Goal: Task Accomplishment & Management: Complete application form

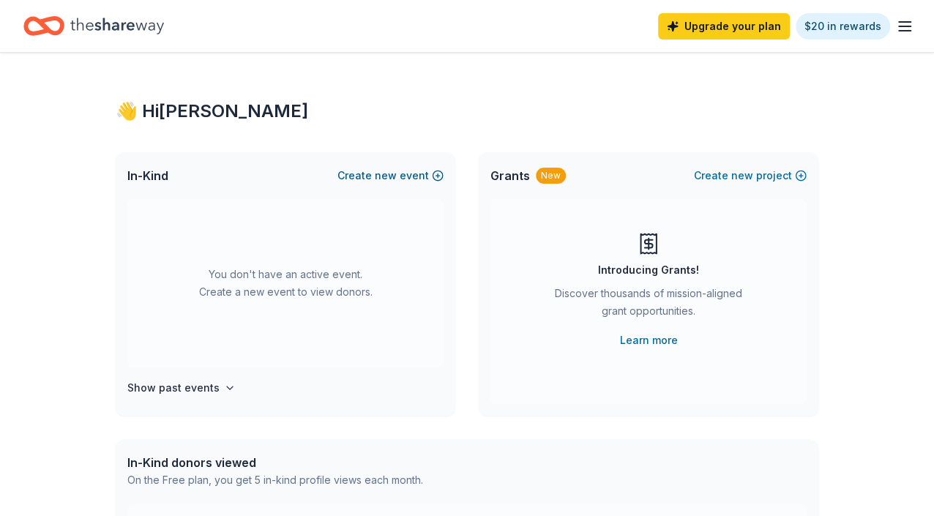
click at [439, 174] on button "Create new event" at bounding box center [390, 176] width 106 height 18
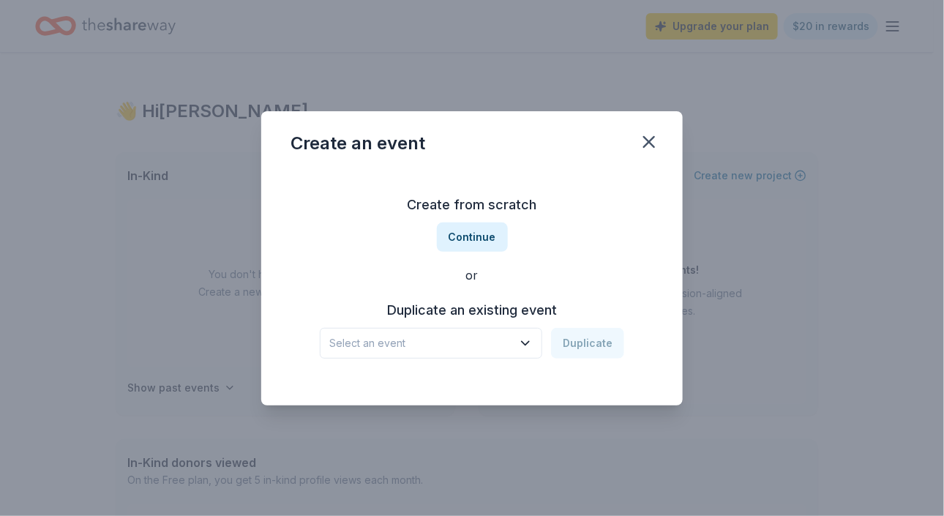
click at [526, 345] on icon "button" at bounding box center [525, 343] width 15 height 15
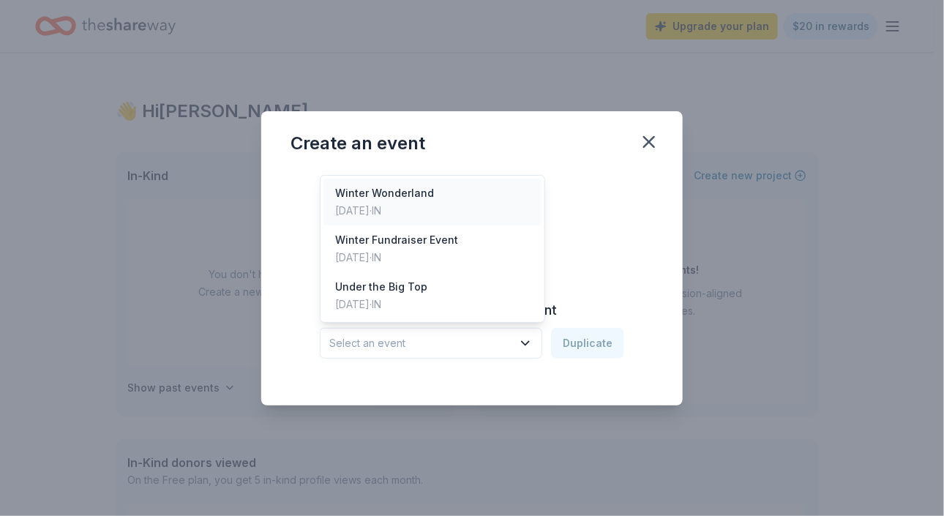
click at [405, 209] on div "Feb 15, 2025 · IN" at bounding box center [384, 211] width 99 height 18
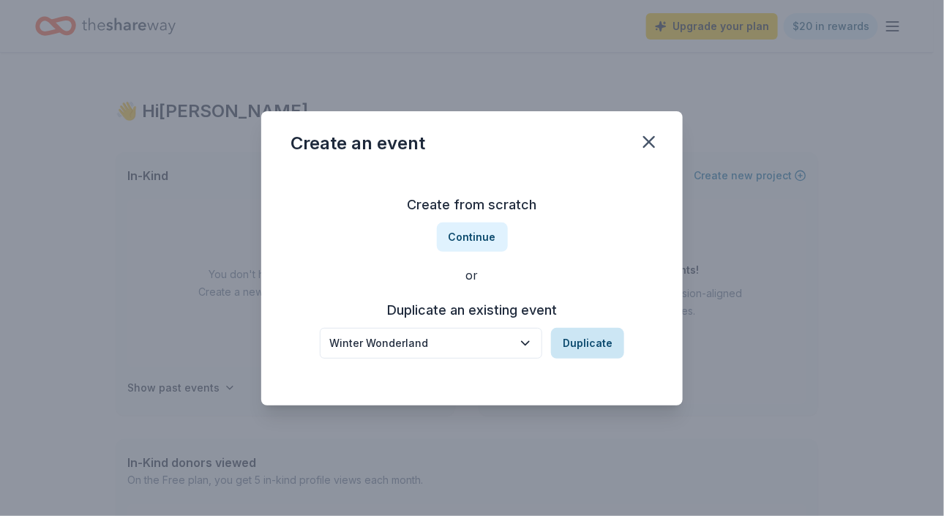
click at [584, 348] on button "Duplicate" at bounding box center [587, 343] width 73 height 31
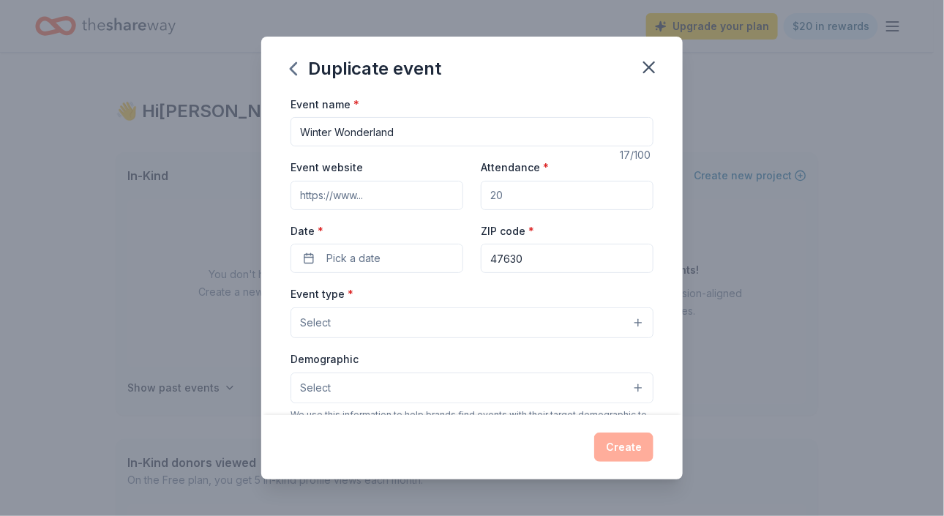
drag, startPoint x: 408, startPoint y: 135, endPoint x: 299, endPoint y: 131, distance: 109.9
click at [299, 131] on input "Winter Wonderland" at bounding box center [472, 131] width 363 height 29
type input "The Golden Gala"
click at [500, 192] on input "Attendance *" at bounding box center [567, 195] width 173 height 29
type input "200"
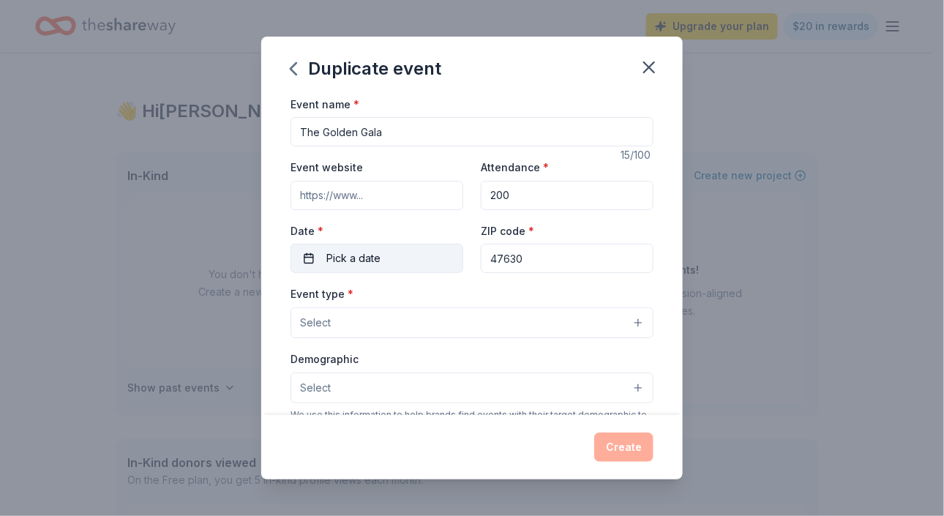
click at [387, 254] on button "Pick a date" at bounding box center [377, 258] width 173 height 29
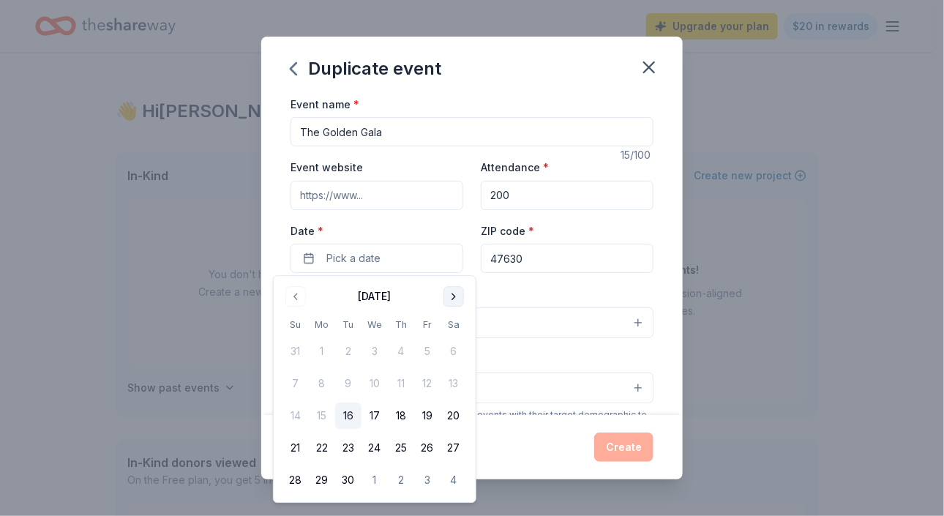
click at [454, 299] on button "Go to next month" at bounding box center [454, 296] width 20 height 20
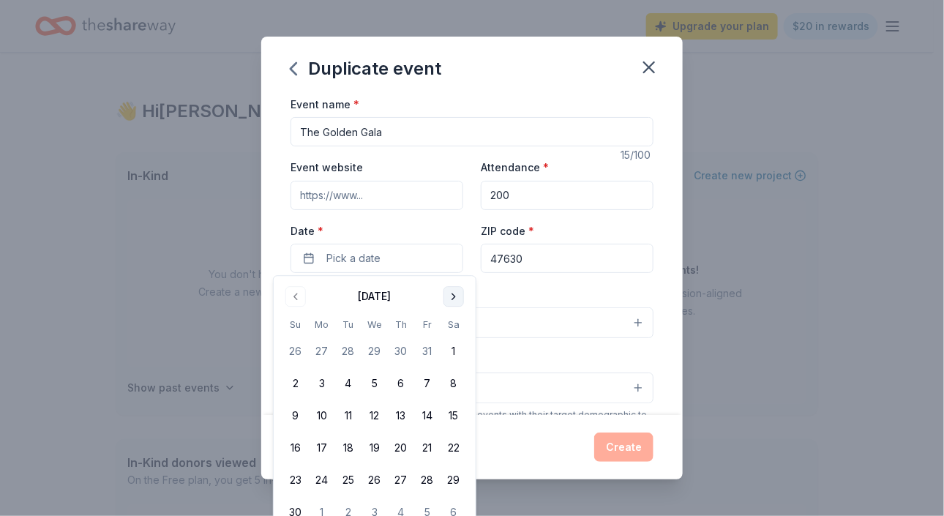
click at [454, 299] on button "Go to next month" at bounding box center [454, 296] width 20 height 20
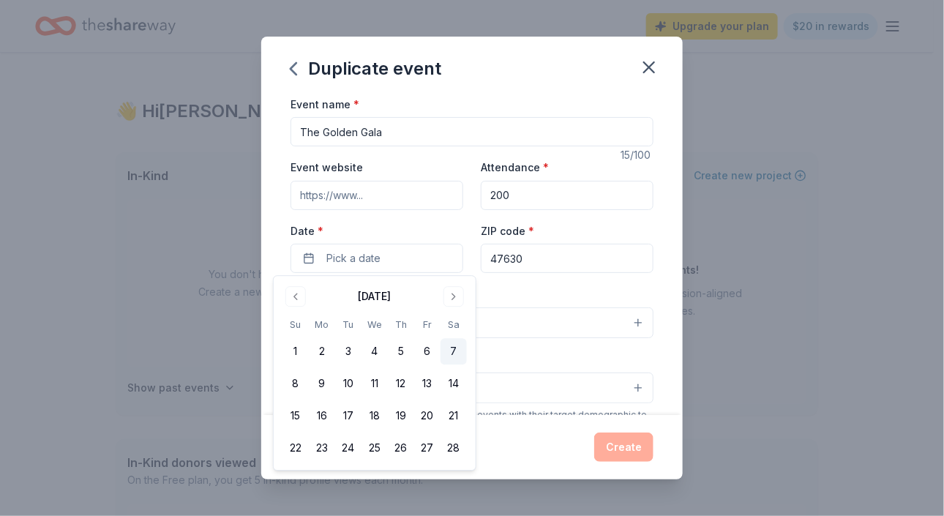
click at [458, 348] on button "7" at bounding box center [454, 352] width 26 height 26
click at [546, 264] on input "47630" at bounding box center [567, 258] width 173 height 29
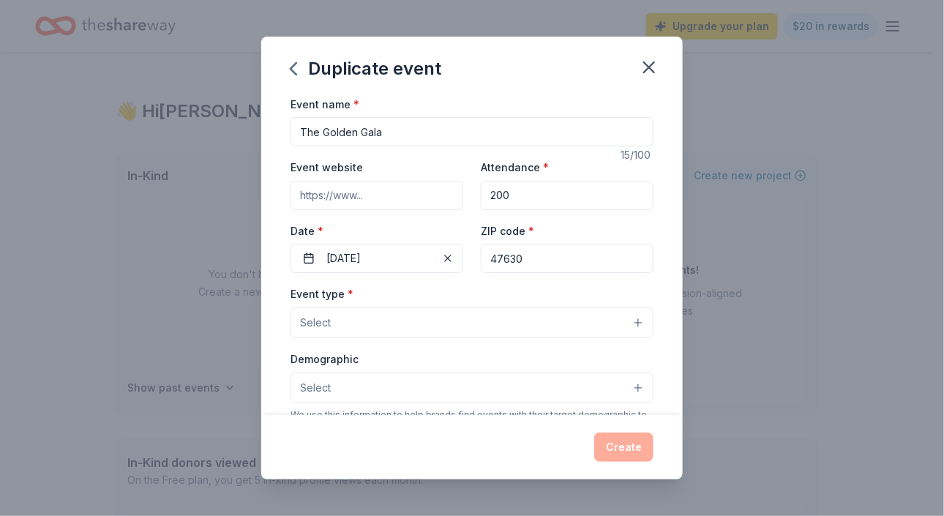
click at [358, 312] on button "Select" at bounding box center [472, 322] width 363 height 31
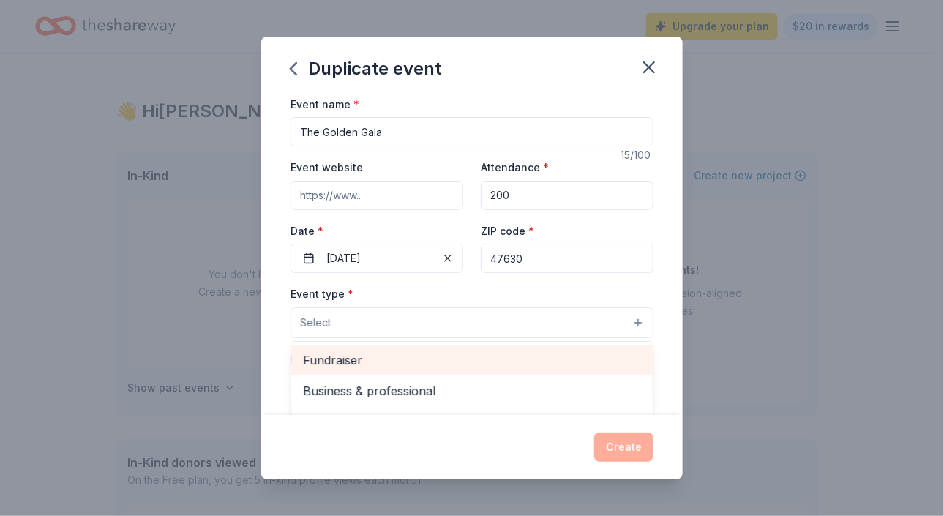
click at [350, 357] on span "Fundraiser" at bounding box center [472, 360] width 338 height 19
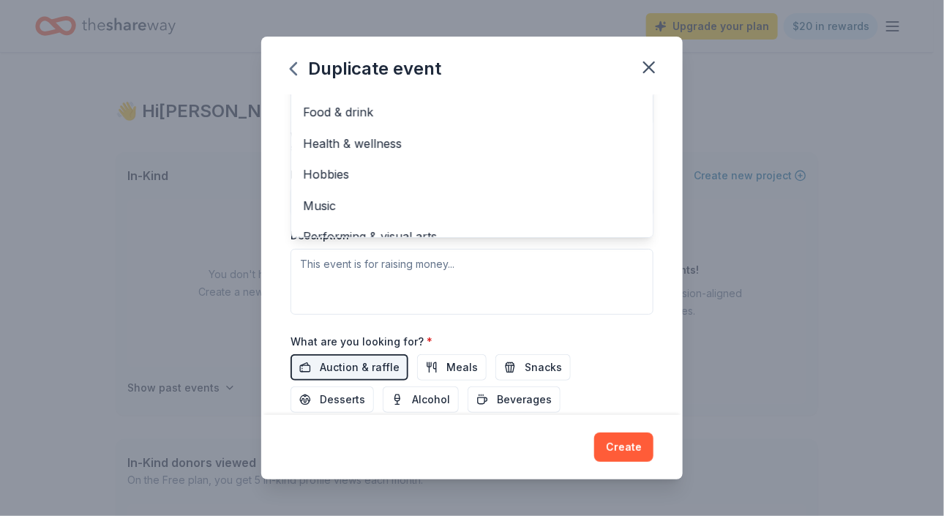
scroll to position [186, 0]
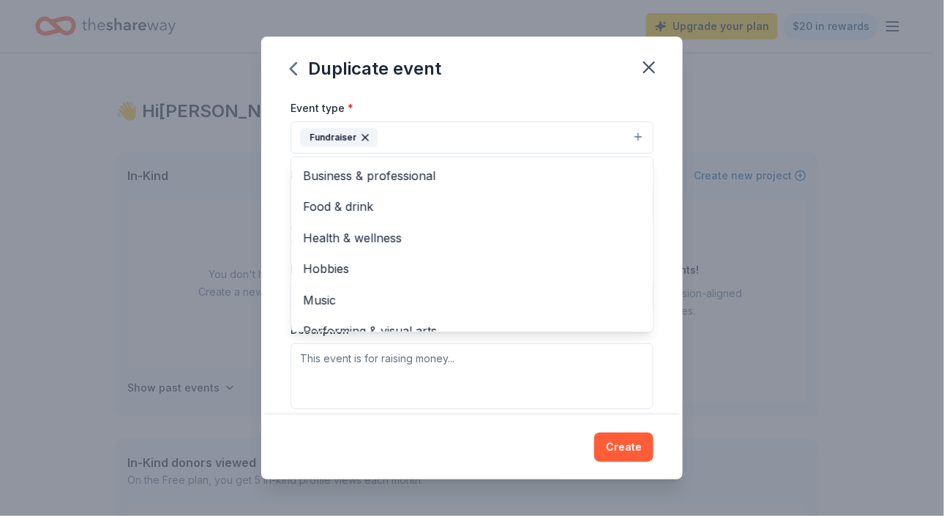
click at [657, 146] on div "Event name * The Golden Gala 15 /100 Event website Attendance * 200 Date * 02/0…" at bounding box center [472, 255] width 422 height 321
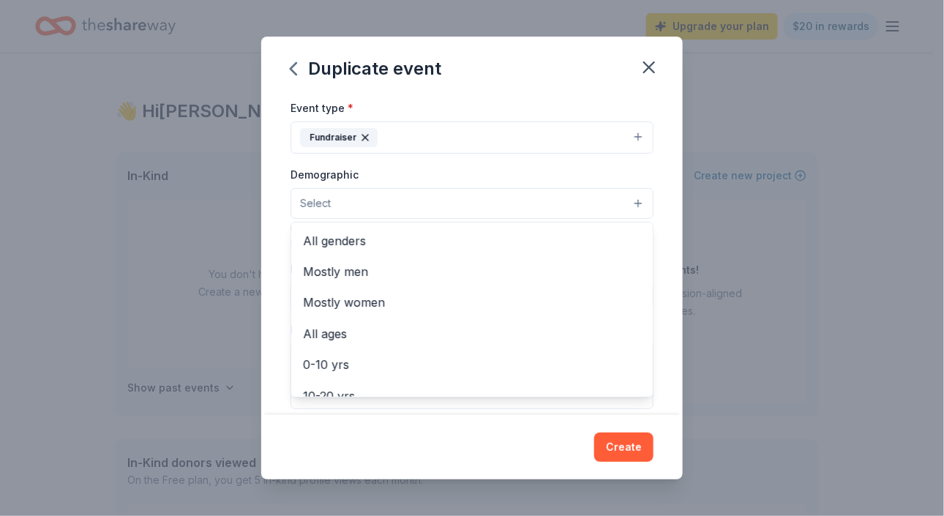
click at [631, 198] on button "Select" at bounding box center [472, 203] width 363 height 31
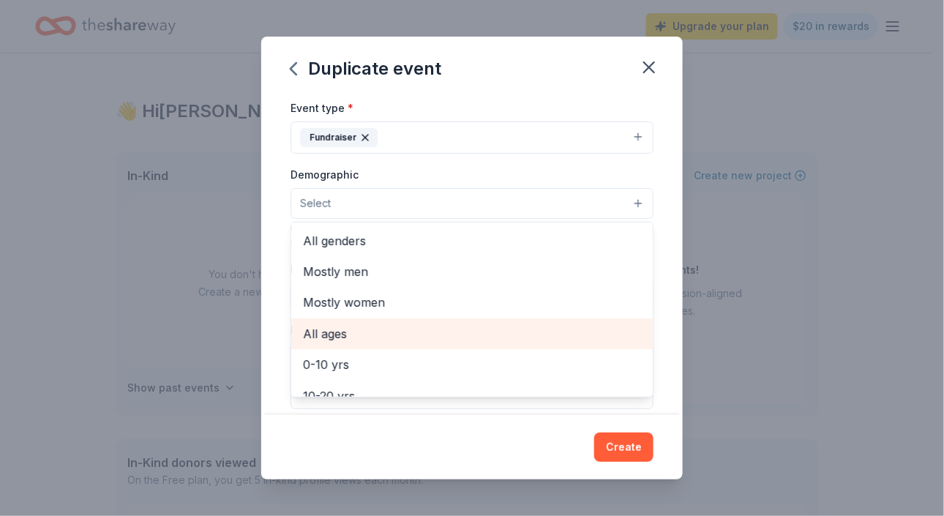
scroll to position [0, 0]
click at [332, 324] on span "All ages" at bounding box center [472, 333] width 338 height 19
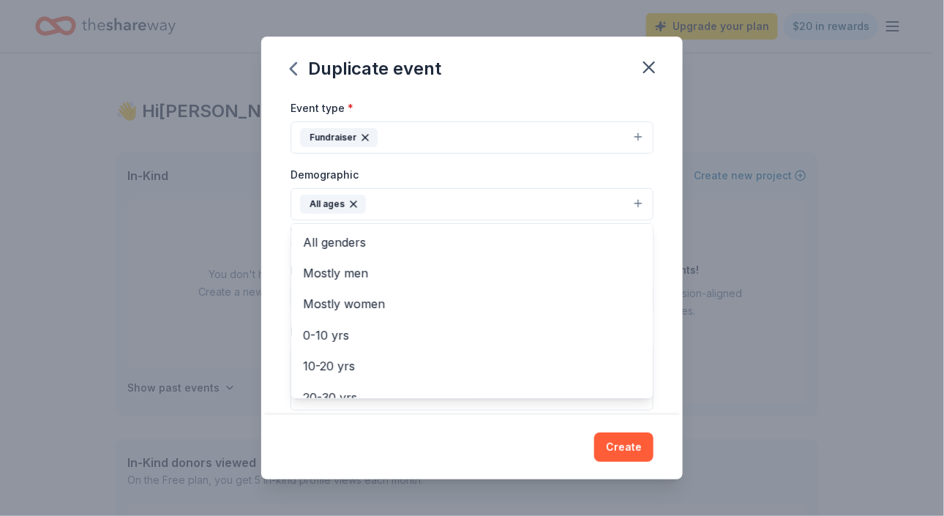
click at [654, 201] on div "Event name * The Golden Gala 15 /100 Event website Attendance * 200 Date * 02/0…" at bounding box center [472, 255] width 422 height 321
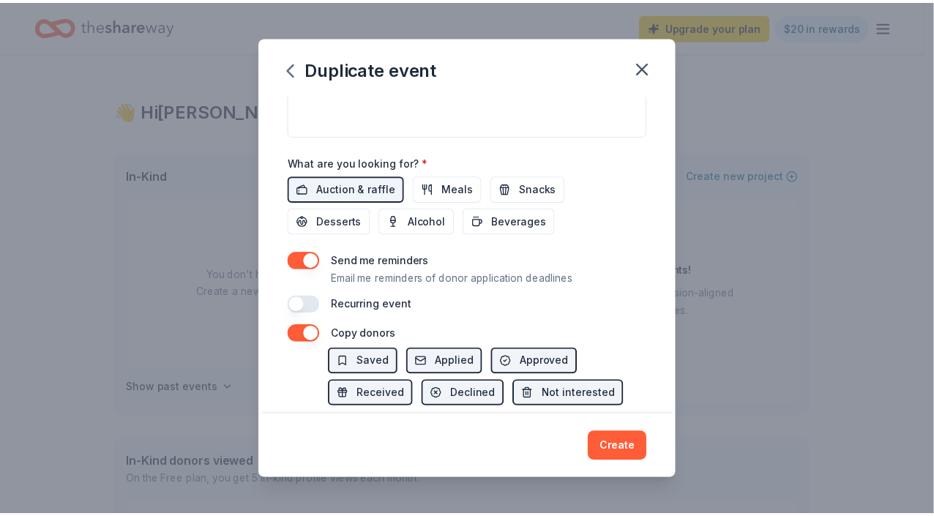
scroll to position [479, 0]
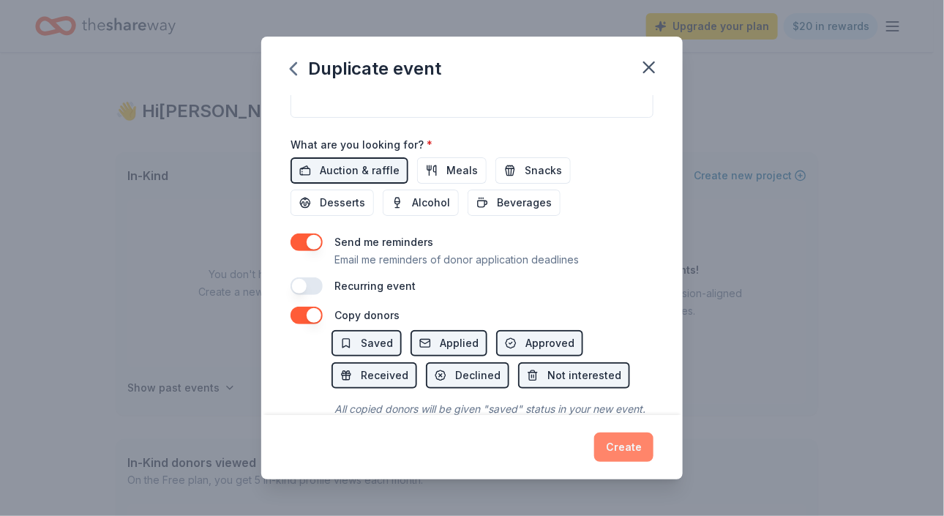
click at [616, 444] on button "Create" at bounding box center [623, 447] width 59 height 29
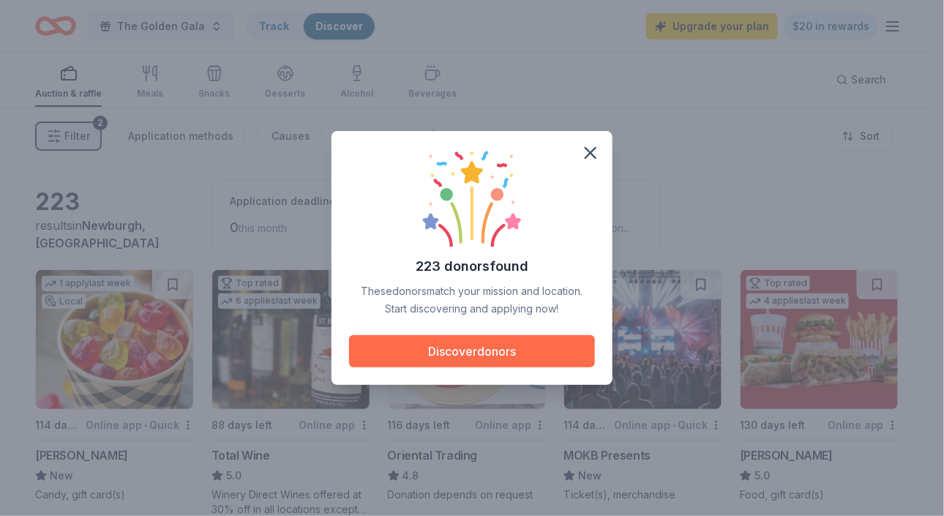
click at [531, 355] on button "Discover donors" at bounding box center [472, 351] width 246 height 32
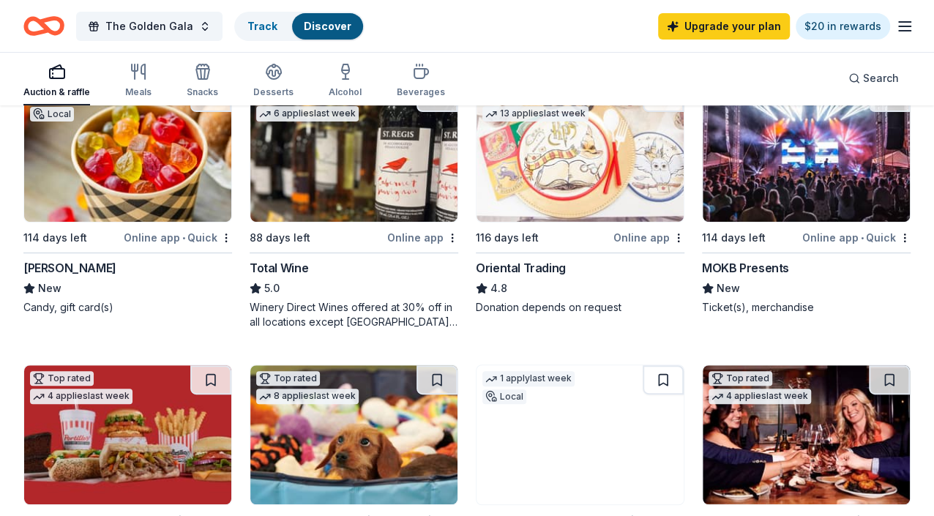
scroll to position [293, 0]
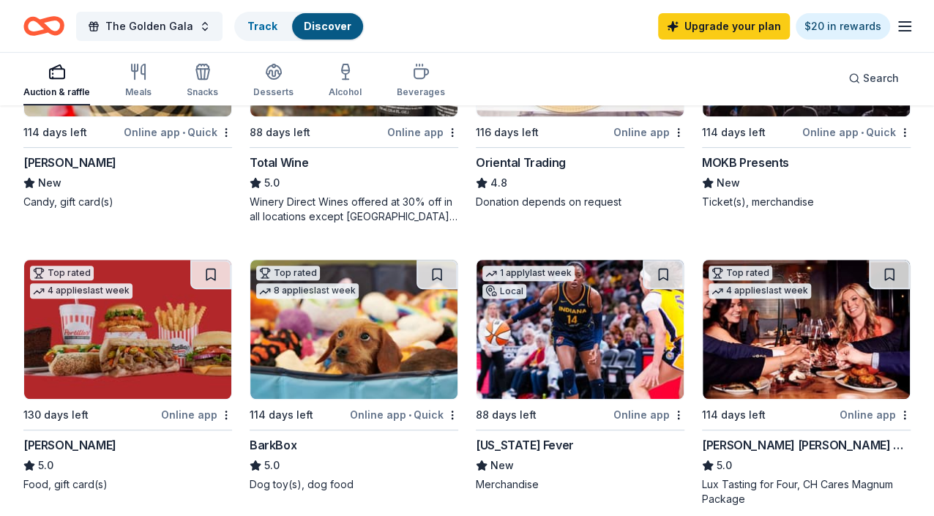
click at [477, 343] on img at bounding box center [580, 329] width 207 height 139
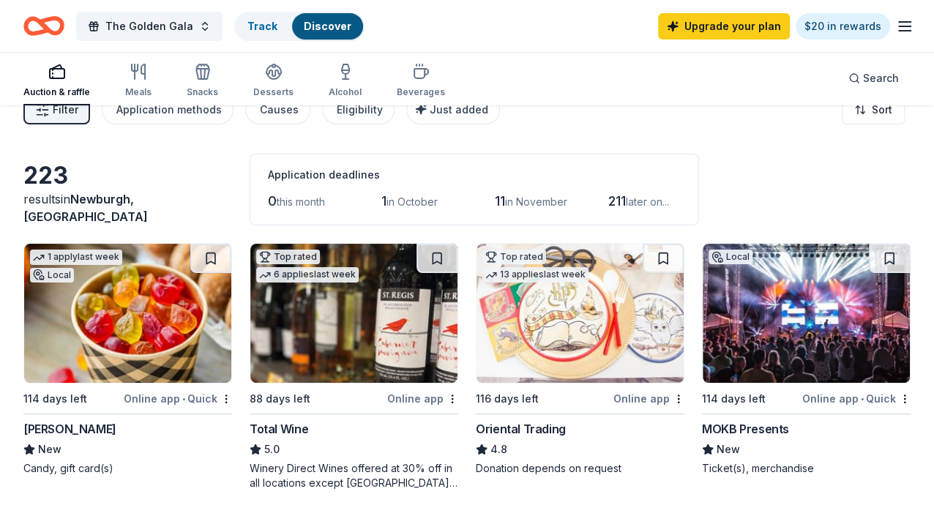
scroll to position [0, 0]
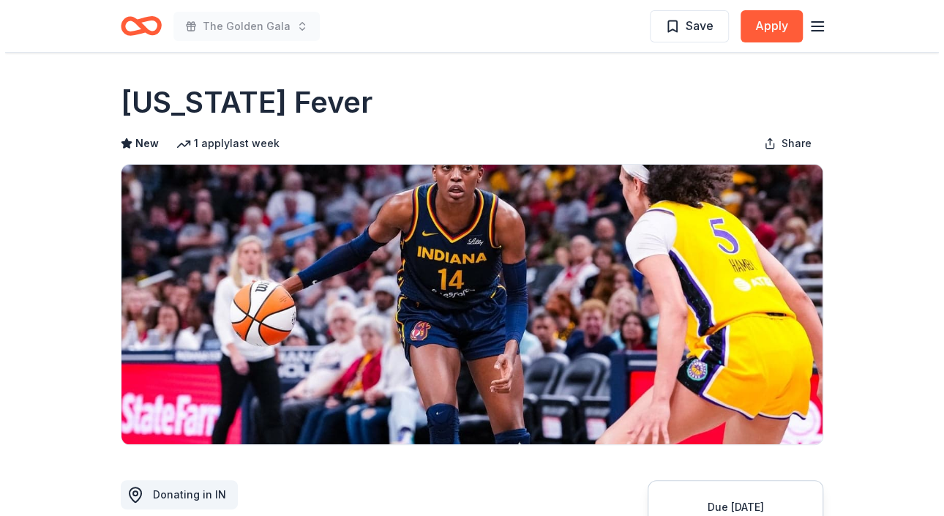
scroll to position [220, 0]
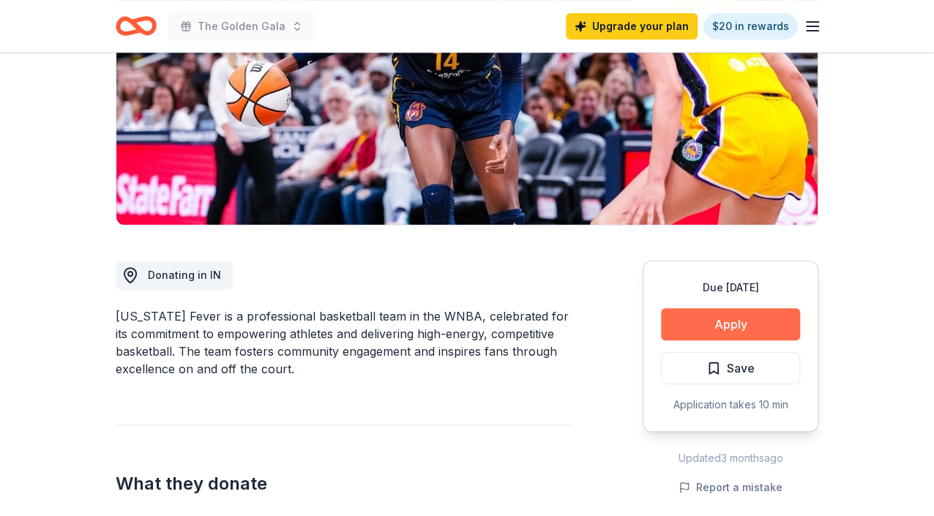
click at [764, 318] on button "Apply" at bounding box center [730, 324] width 139 height 32
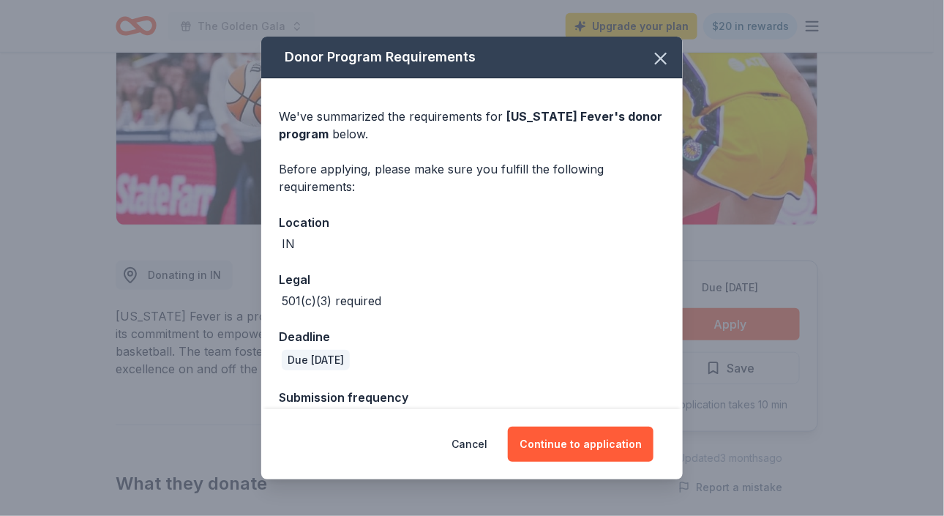
scroll to position [34, 0]
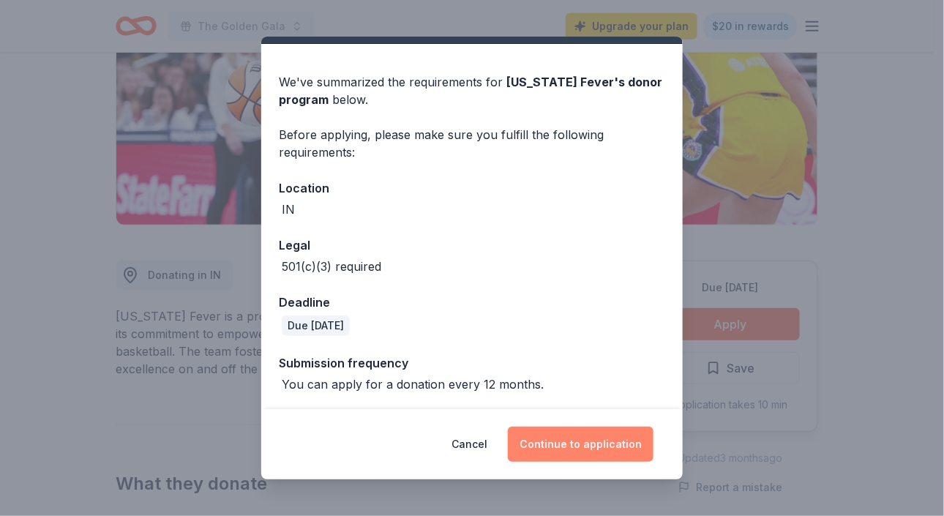
click at [584, 441] on button "Continue to application" at bounding box center [581, 444] width 146 height 35
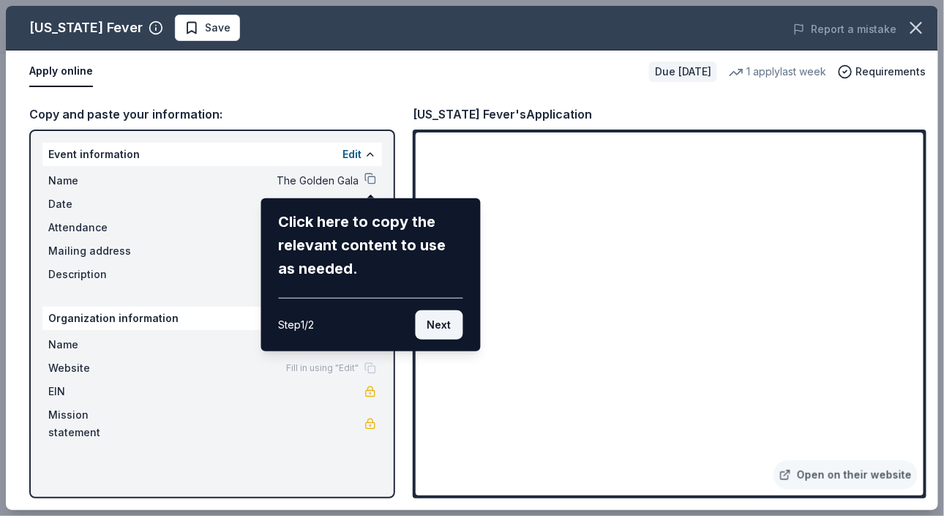
click at [434, 319] on button "Next" at bounding box center [440, 324] width 48 height 29
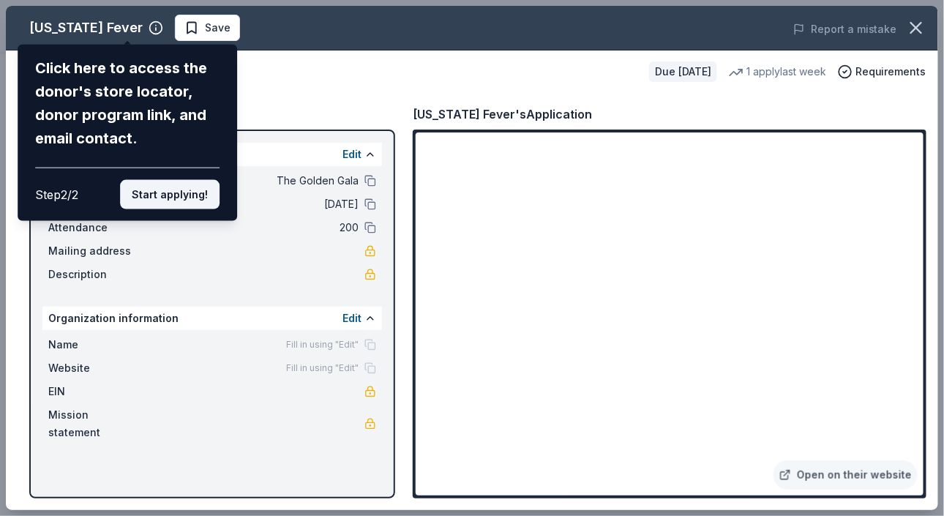
click at [175, 187] on button "Start applying!" at bounding box center [170, 194] width 100 height 29
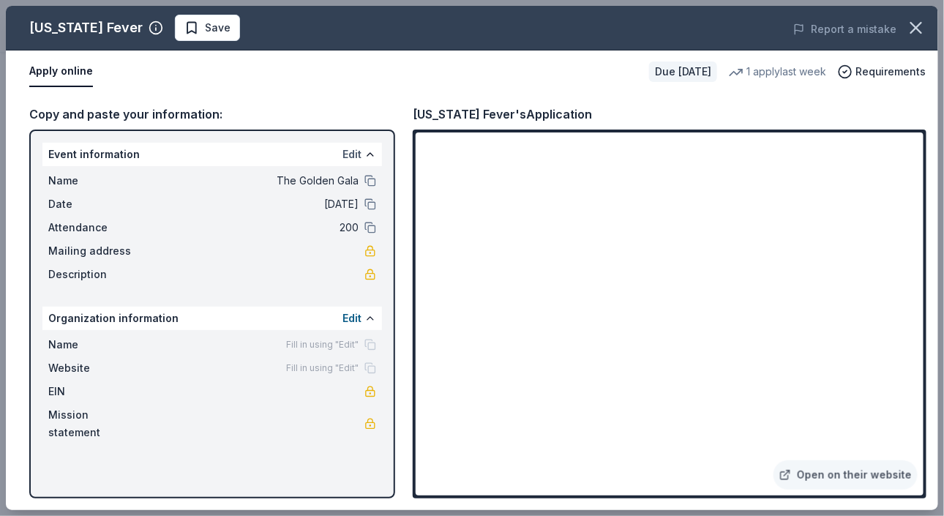
click at [346, 157] on button "Edit" at bounding box center [352, 155] width 19 height 18
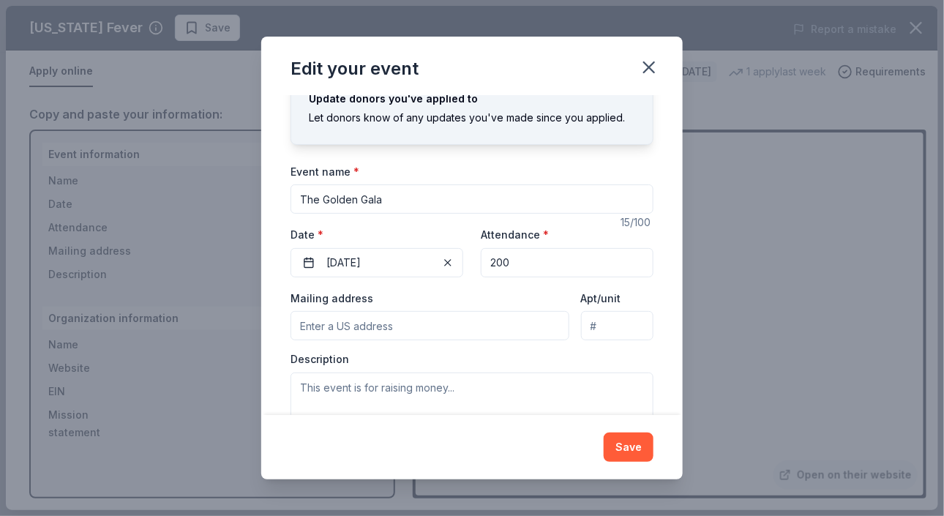
scroll to position [73, 0]
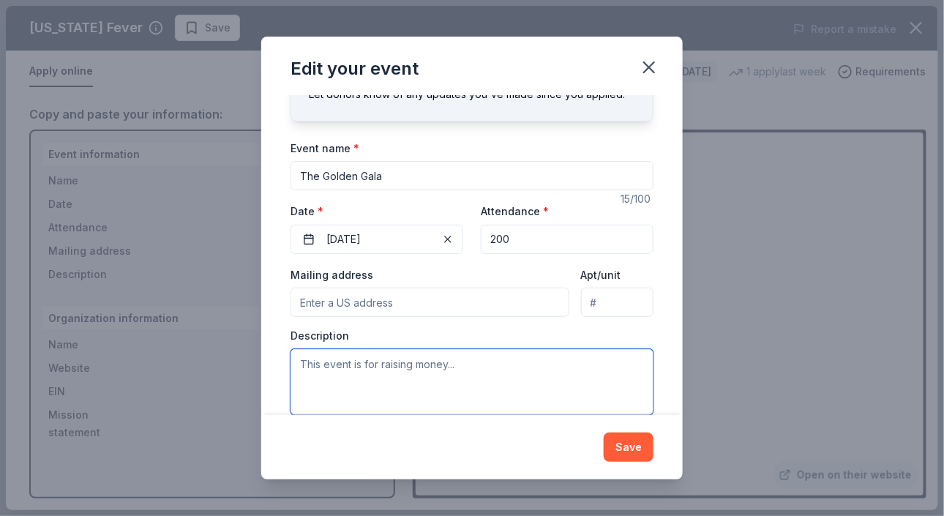
click at [373, 364] on textarea at bounding box center [472, 382] width 363 height 66
paste textarea "[DATE] To Whom It May Concern: [DEMOGRAPHIC_DATA][GEOGRAPHIC_DATA][PERSON_NAME]…"
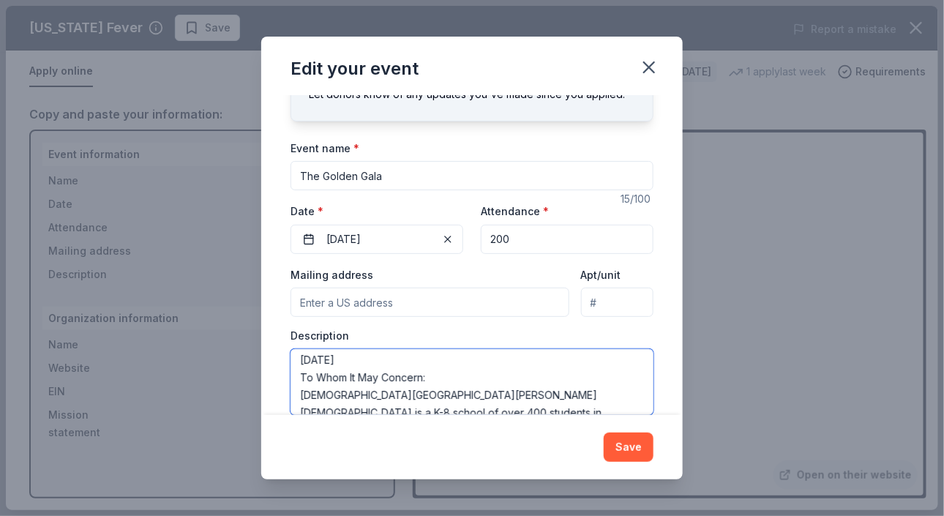
scroll to position [0, 0]
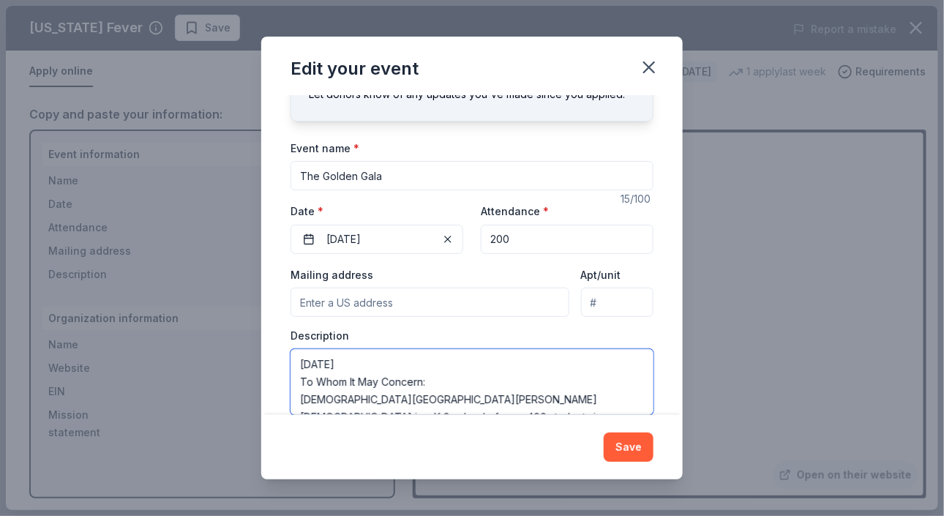
type textarea "[DATE] To Whom It May Concern: [DEMOGRAPHIC_DATA][GEOGRAPHIC_DATA][PERSON_NAME]…"
click at [384, 303] on input "Mailing address" at bounding box center [430, 302] width 279 height 29
type input "[STREET_ADDRESS]"
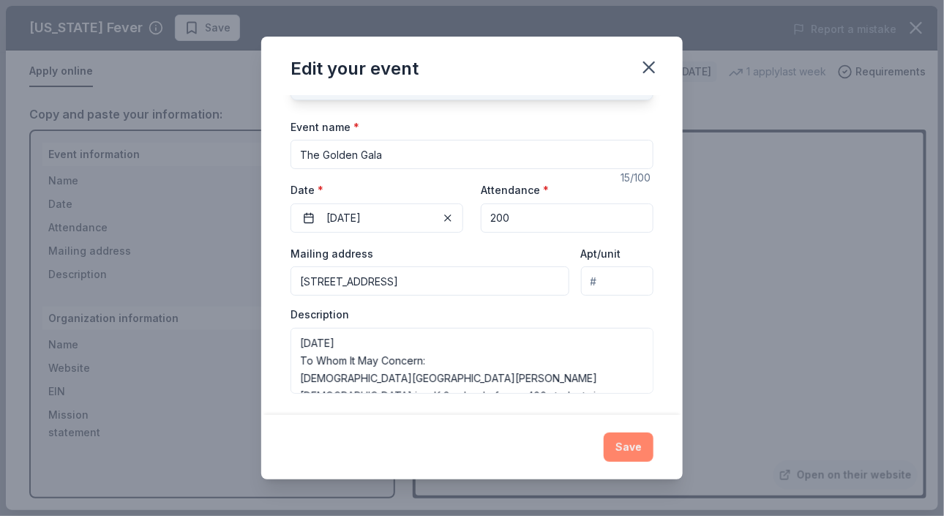
click at [631, 456] on button "Save" at bounding box center [629, 447] width 50 height 29
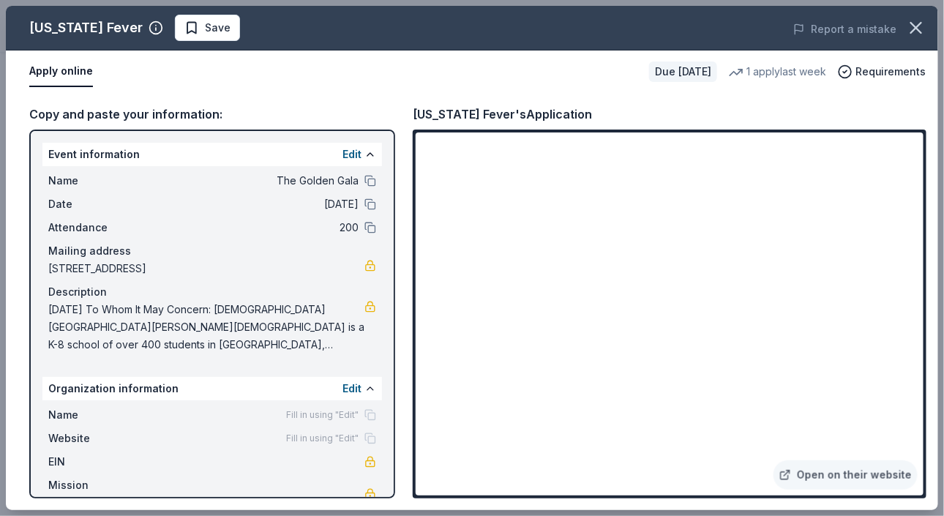
scroll to position [30, 0]
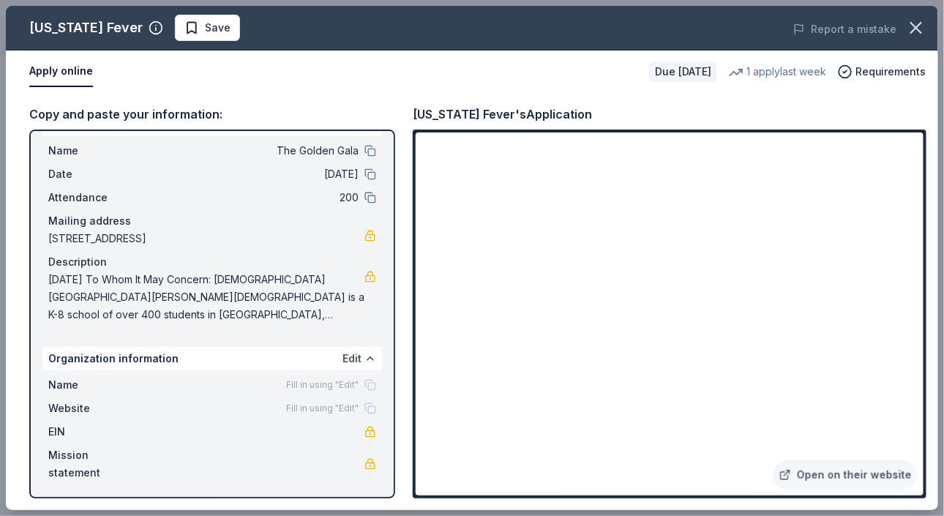
click at [349, 358] on button "Edit" at bounding box center [352, 359] width 19 height 18
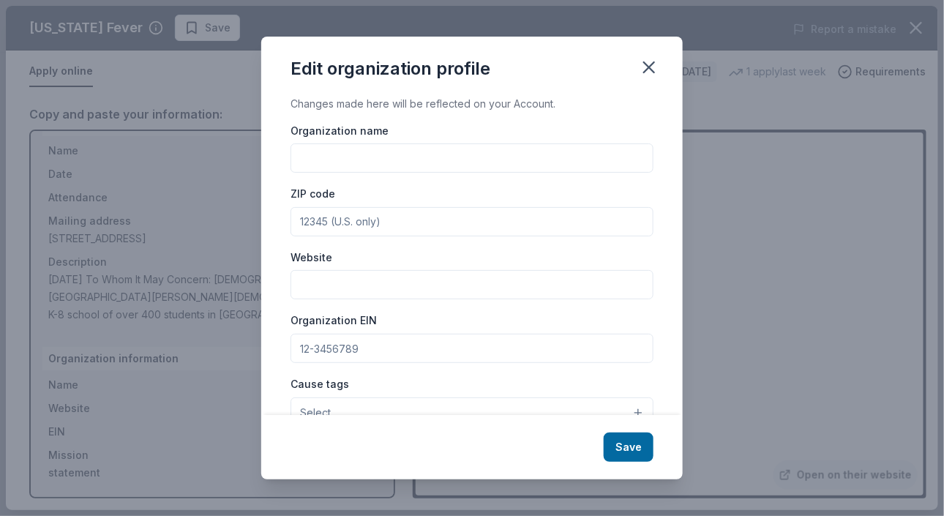
click at [314, 171] on input "Organization name" at bounding box center [472, 157] width 363 height 29
type input "St. [PERSON_NAME] the [DEMOGRAPHIC_DATA] PTSA"
click at [331, 214] on input "ZIP code" at bounding box center [472, 221] width 363 height 29
type input "47630"
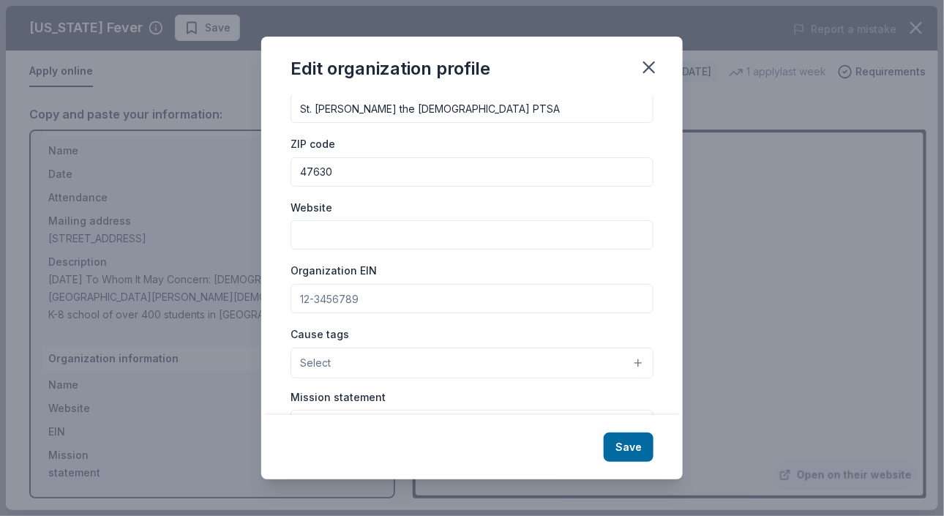
scroll to position [73, 0]
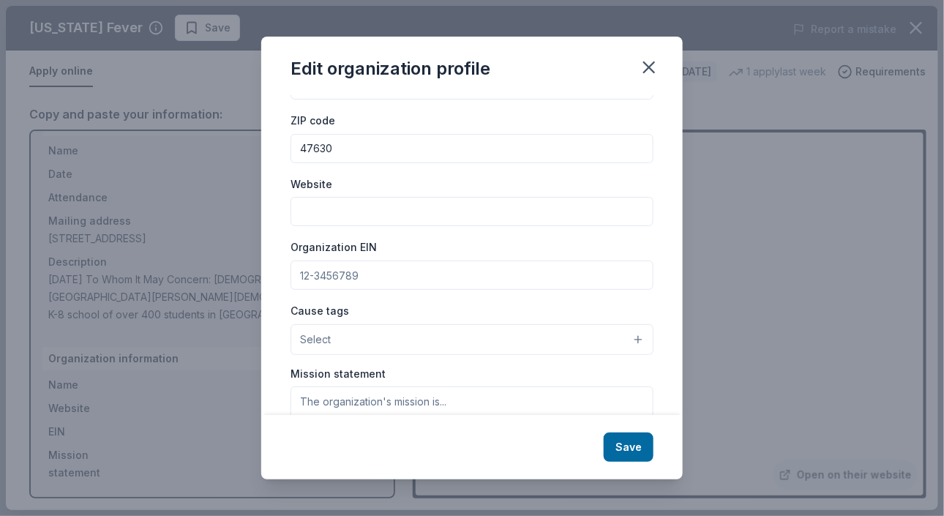
click at [317, 268] on input "Organization EIN" at bounding box center [472, 275] width 363 height 29
type input "[US_EMPLOYER_IDENTIFICATION_NUMBER]"
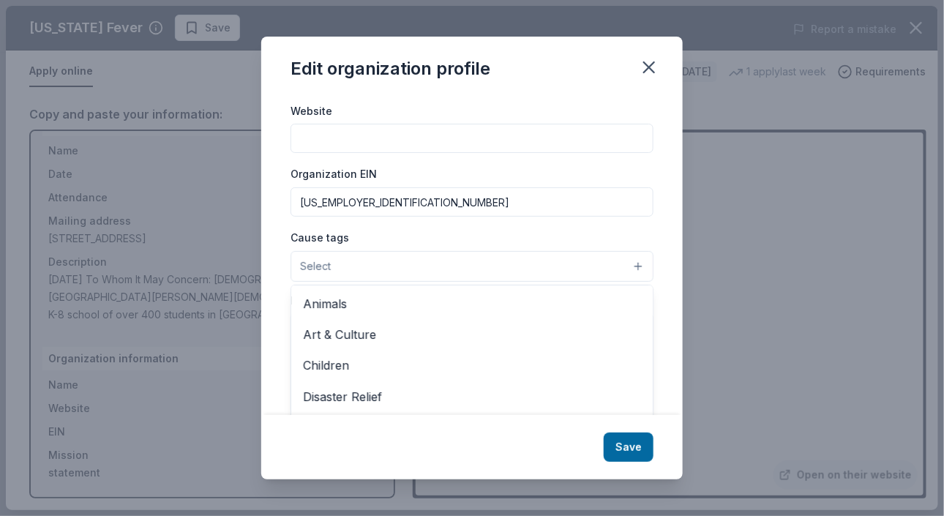
click at [627, 266] on button "Select" at bounding box center [472, 266] width 363 height 31
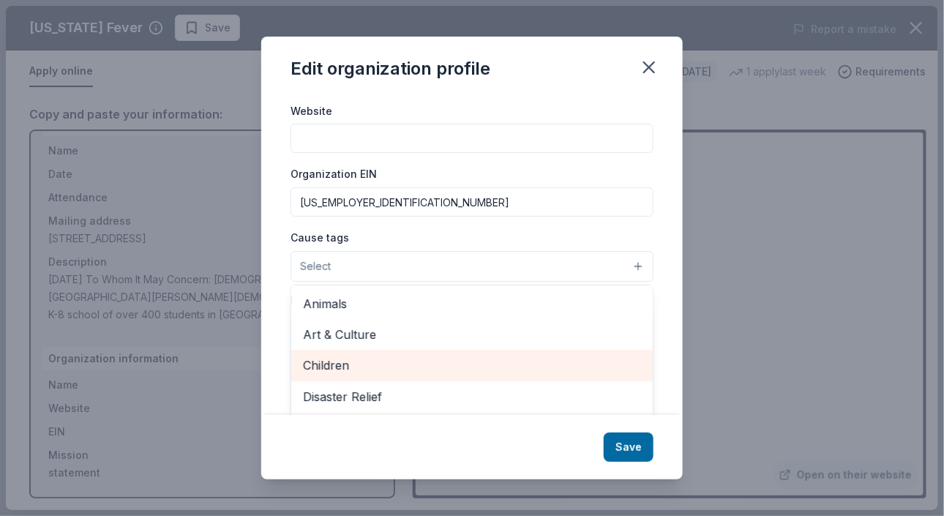
click at [340, 367] on span "Children" at bounding box center [472, 365] width 338 height 19
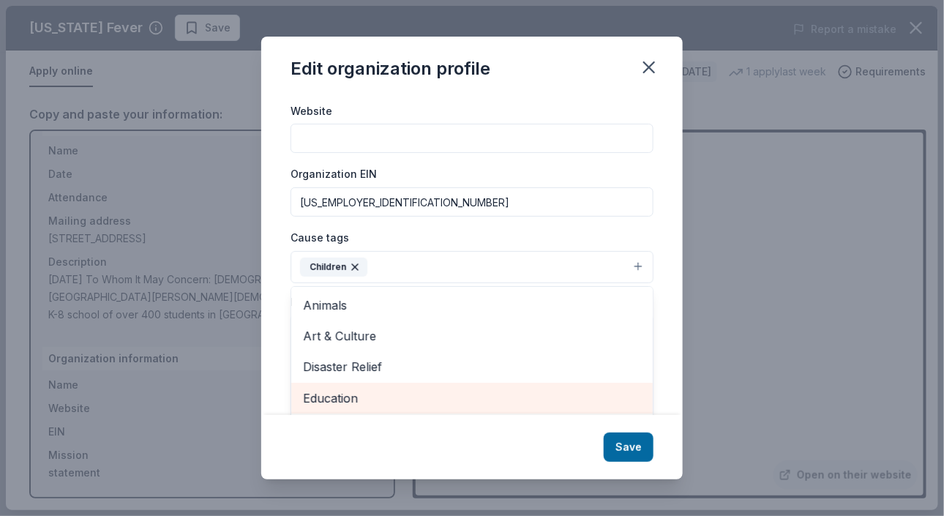
click at [357, 392] on span "Education" at bounding box center [472, 398] width 338 height 19
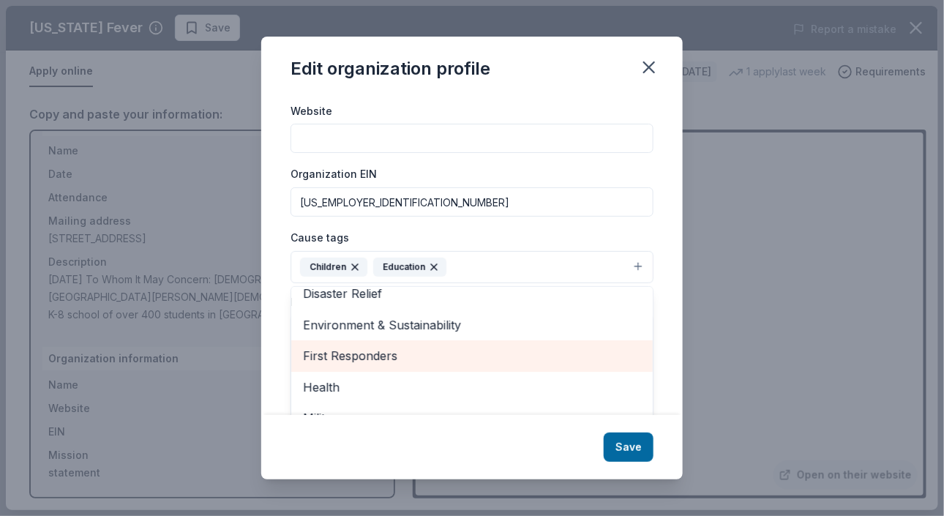
scroll to position [141, 0]
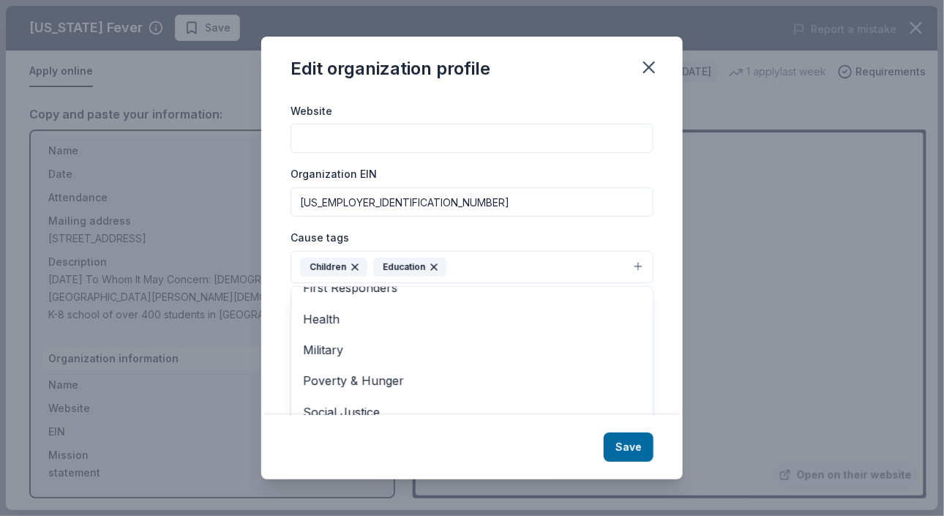
click at [630, 436] on div "Edit organization profile Changes made here will be reflected on your Account. …" at bounding box center [472, 259] width 422 height 444
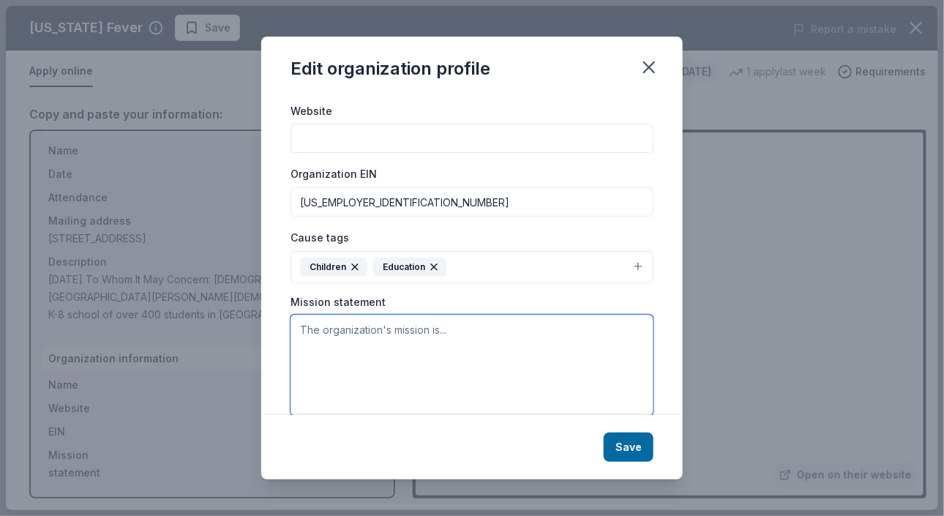
click at [379, 357] on textarea at bounding box center [472, 365] width 363 height 101
paste textarea "[DEMOGRAPHIC_DATA][GEOGRAPHIC_DATA][PERSON_NAME][DEMOGRAPHIC_DATA] is a [DEMOGR…"
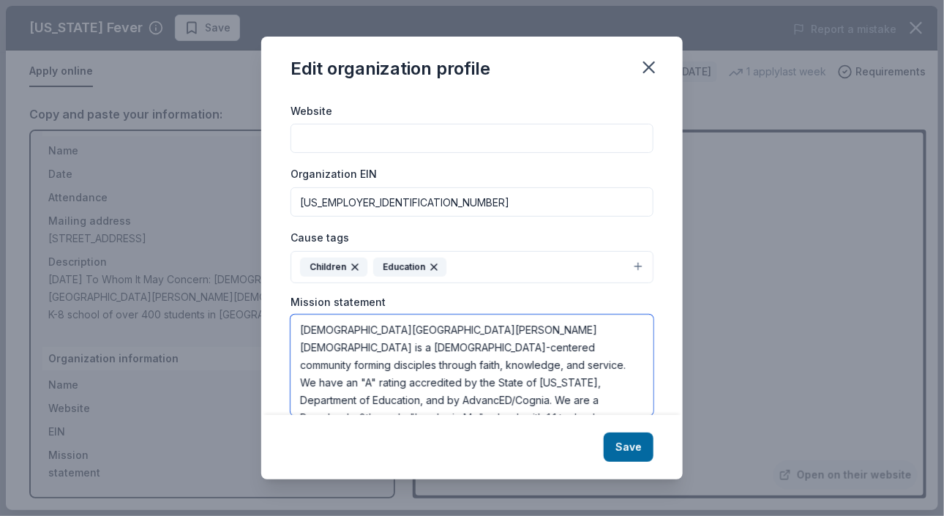
scroll to position [9, 0]
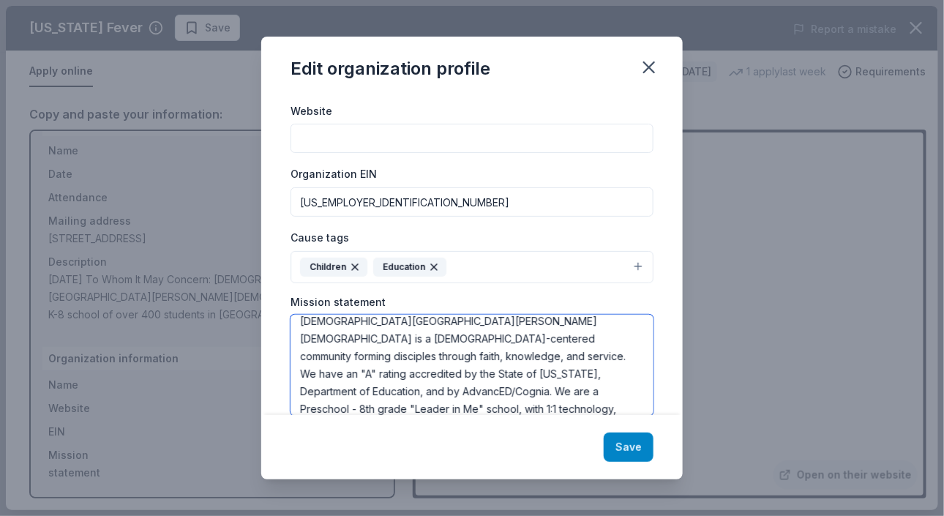
type textarea "[DEMOGRAPHIC_DATA][GEOGRAPHIC_DATA][PERSON_NAME][DEMOGRAPHIC_DATA] is a [DEMOGR…"
click at [630, 451] on button "Save" at bounding box center [629, 447] width 50 height 29
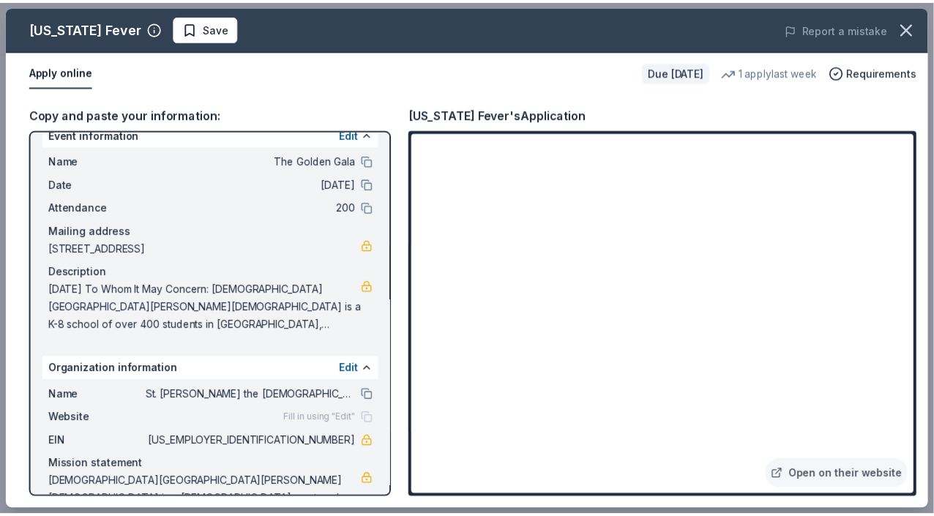
scroll to position [0, 0]
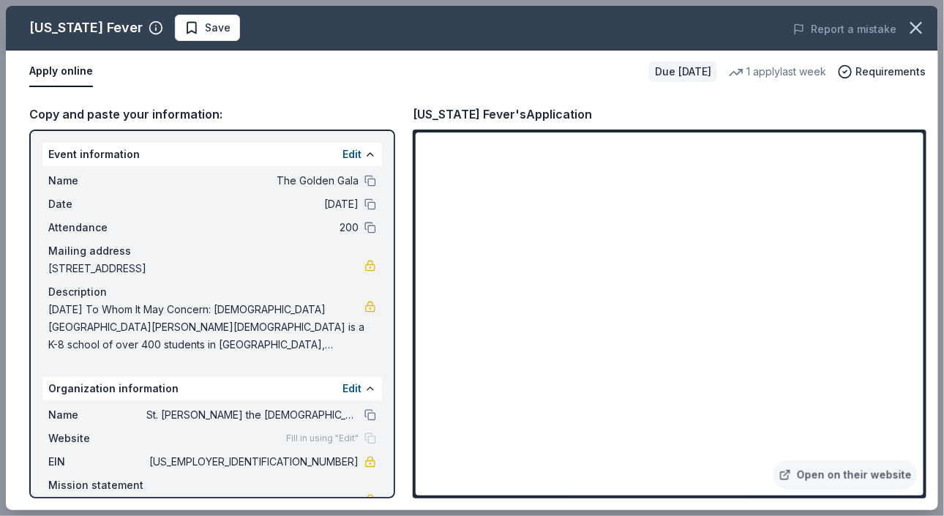
click at [52, 72] on button "Apply online" at bounding box center [61, 71] width 64 height 31
click at [912, 34] on icon "button" at bounding box center [916, 28] width 20 height 20
